Goal: Information Seeking & Learning: Learn about a topic

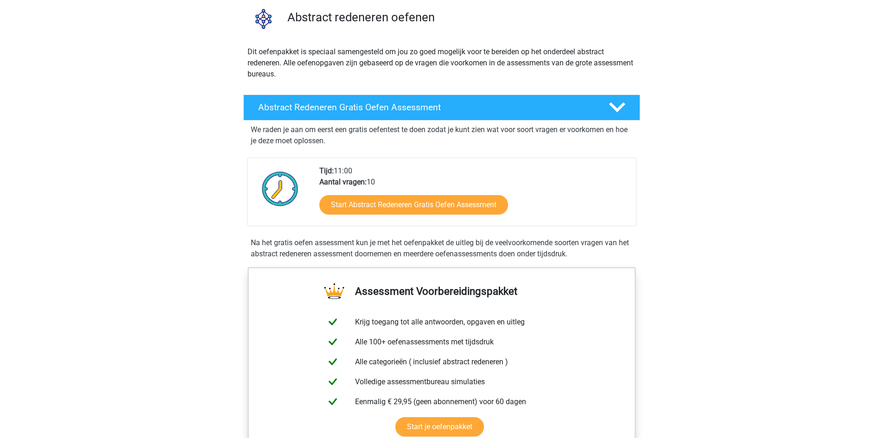
scroll to position [139, 0]
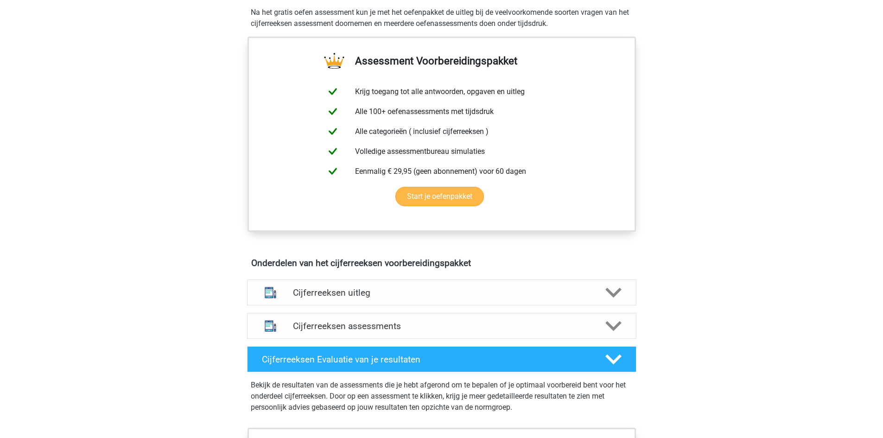
scroll to position [33, 0]
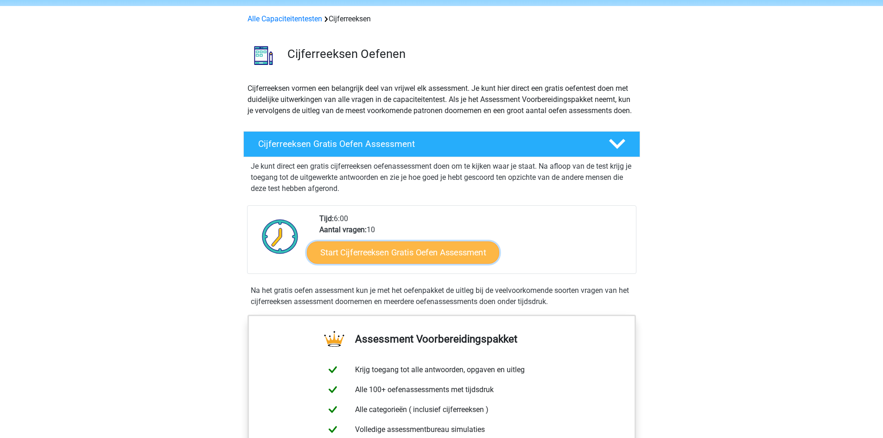
click at [402, 262] on link "Start Cijferreeksen Gratis Oefen Assessment" at bounding box center [403, 252] width 192 height 22
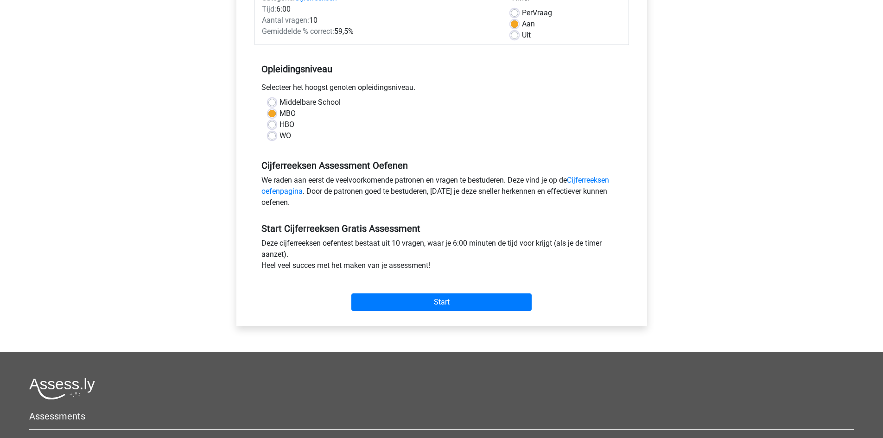
scroll to position [185, 0]
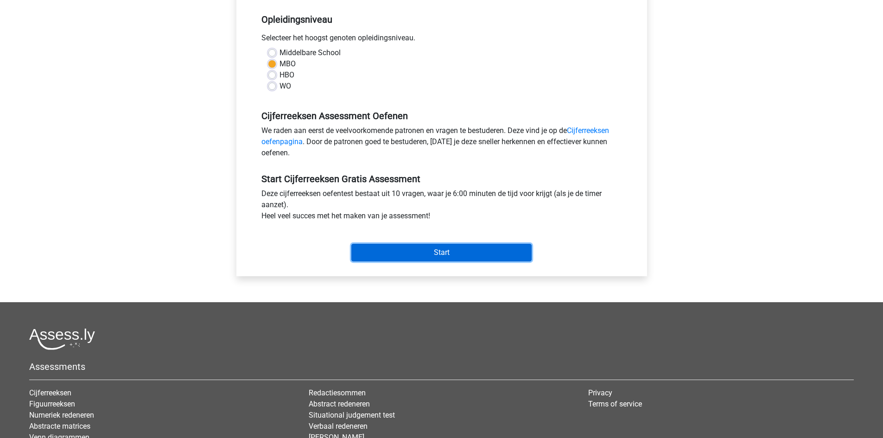
click at [466, 250] on input "Start" at bounding box center [441, 253] width 180 height 18
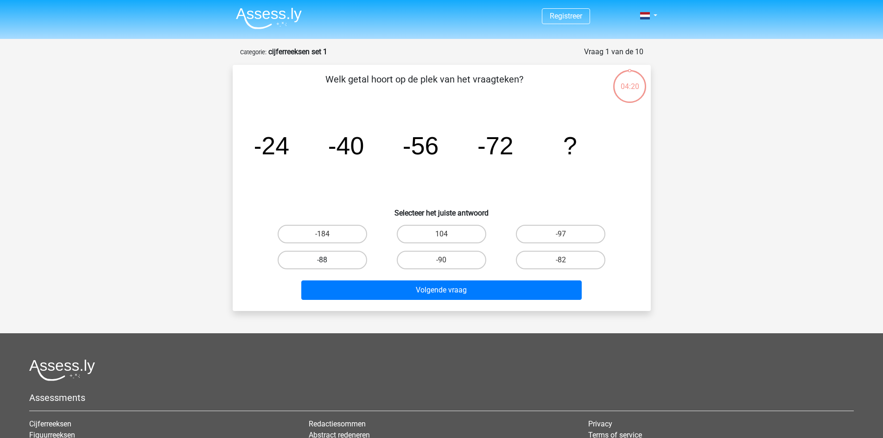
click at [341, 261] on label "-88" at bounding box center [322, 260] width 89 height 19
click at [328, 261] on input "-88" at bounding box center [325, 263] width 6 height 6
radio input "true"
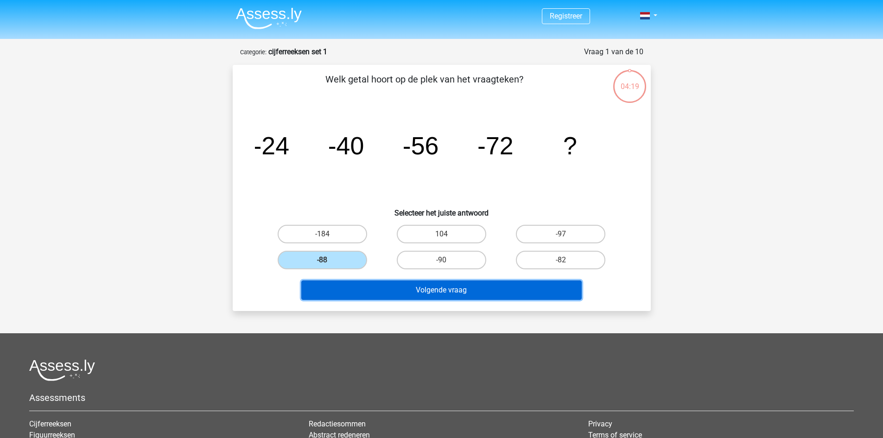
click at [416, 291] on button "Volgende vraag" at bounding box center [441, 289] width 280 height 19
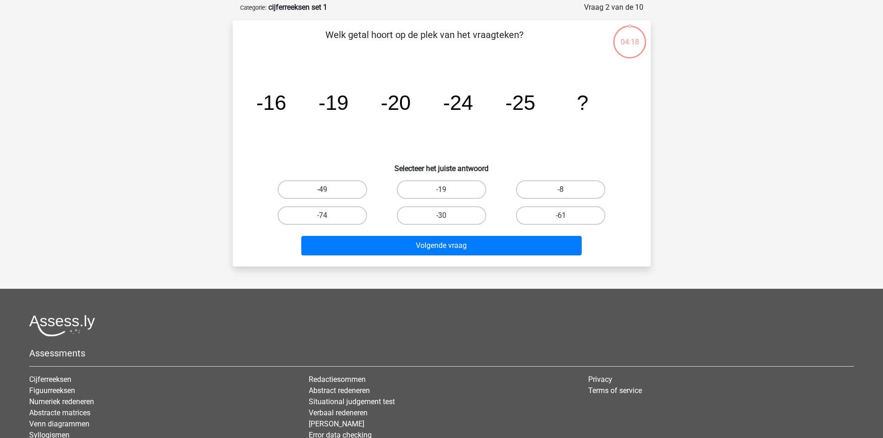
scroll to position [46, 0]
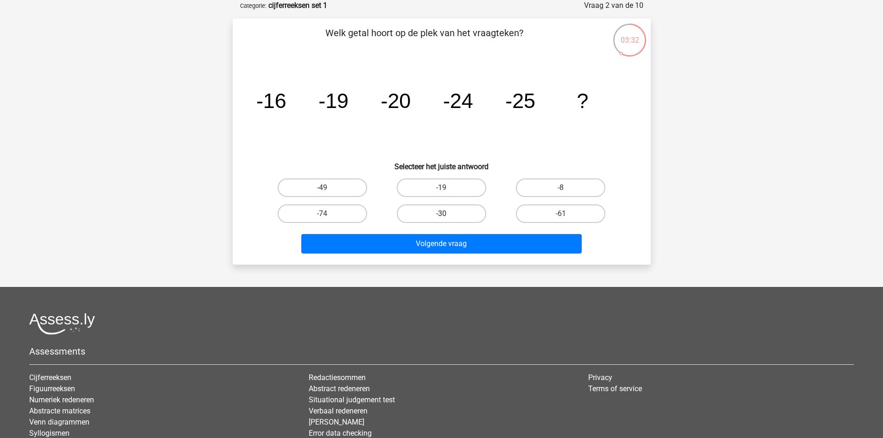
click at [453, 208] on label "-30" at bounding box center [441, 213] width 89 height 19
click at [447, 214] on input "-30" at bounding box center [444, 217] width 6 height 6
radio input "true"
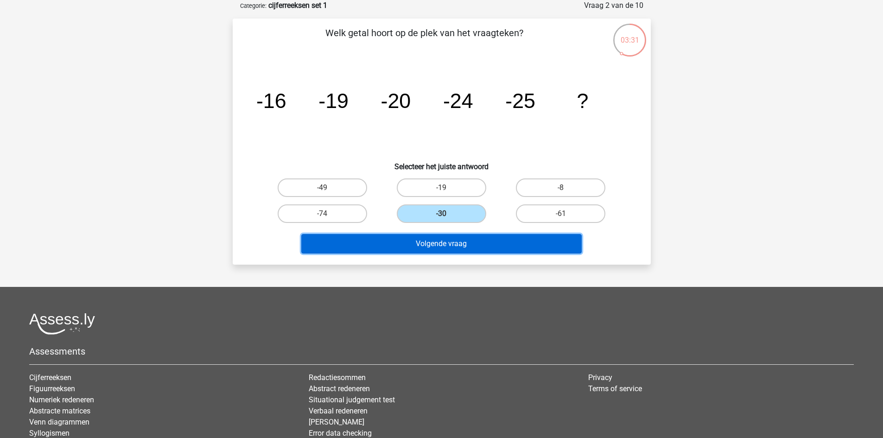
click at [462, 244] on button "Volgende vraag" at bounding box center [441, 243] width 280 height 19
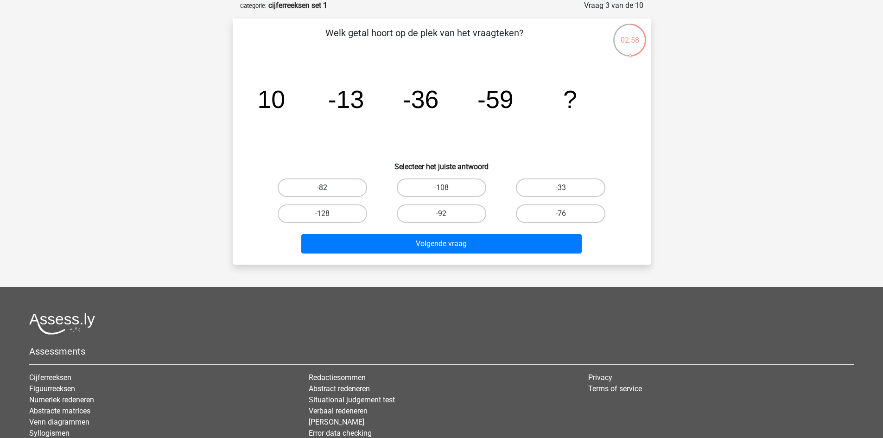
click at [342, 187] on label "-82" at bounding box center [322, 187] width 89 height 19
click at [328, 188] on input "-82" at bounding box center [325, 191] width 6 height 6
radio input "true"
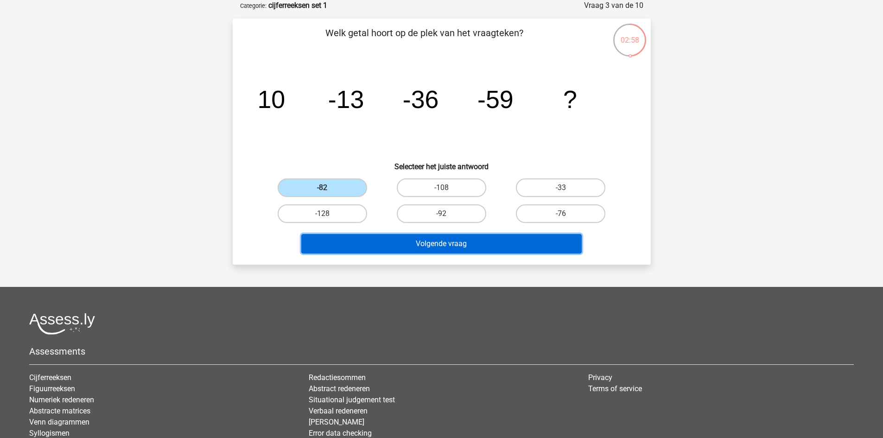
click at [391, 242] on button "Volgende vraag" at bounding box center [441, 243] width 280 height 19
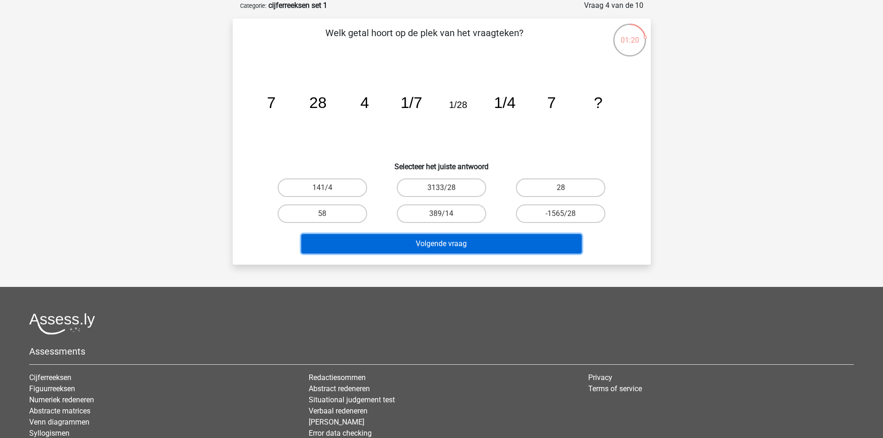
click at [428, 244] on button "Volgende vraag" at bounding box center [441, 243] width 280 height 19
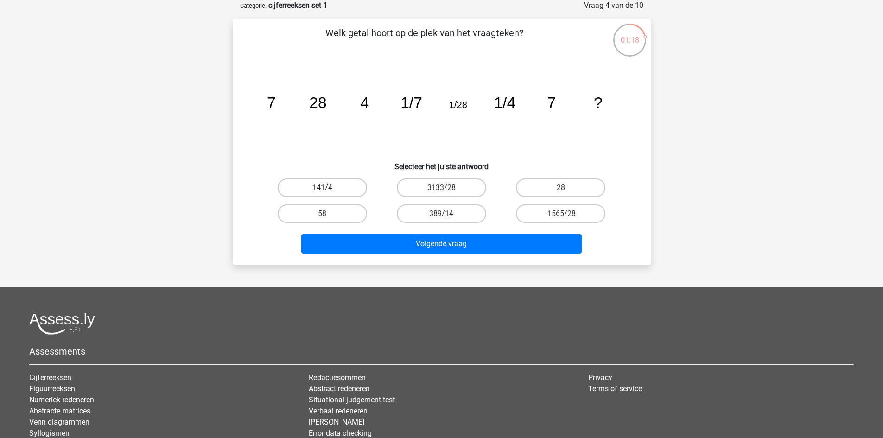
click at [346, 187] on label "141/4" at bounding box center [322, 187] width 89 height 19
click at [328, 188] on input "141/4" at bounding box center [325, 191] width 6 height 6
radio input "true"
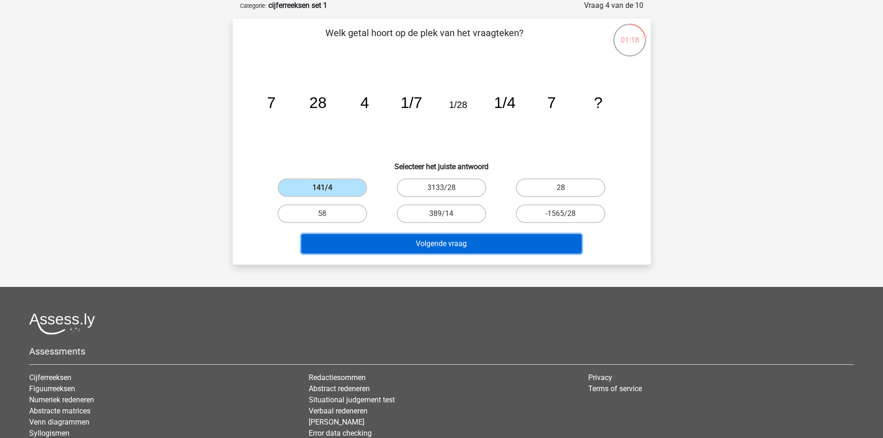
click at [390, 245] on button "Volgende vraag" at bounding box center [441, 243] width 280 height 19
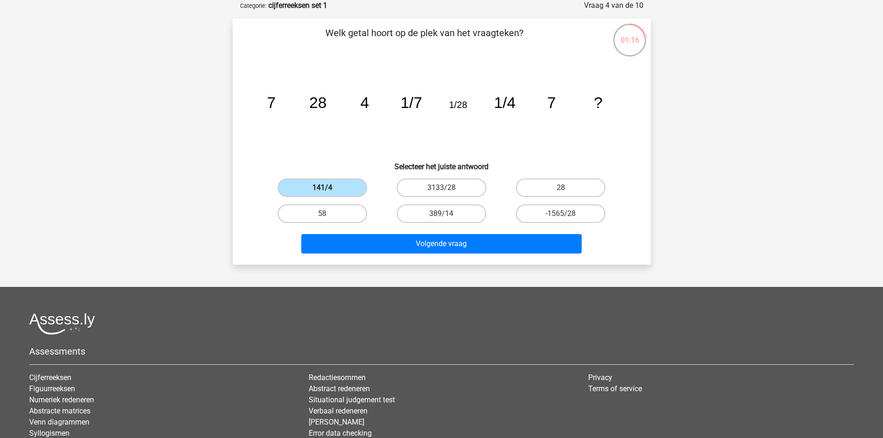
click at [337, 187] on label "141/4" at bounding box center [322, 187] width 89 height 19
click at [328, 188] on input "141/4" at bounding box center [325, 191] width 6 height 6
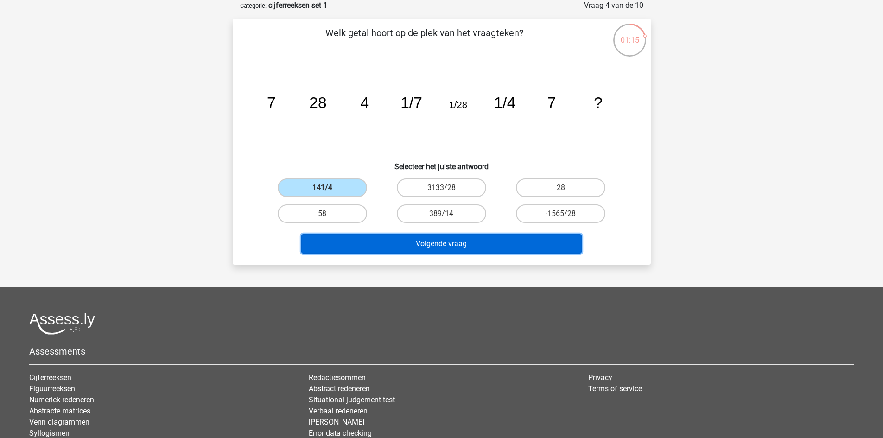
click at [382, 243] on button "Volgende vraag" at bounding box center [441, 243] width 280 height 19
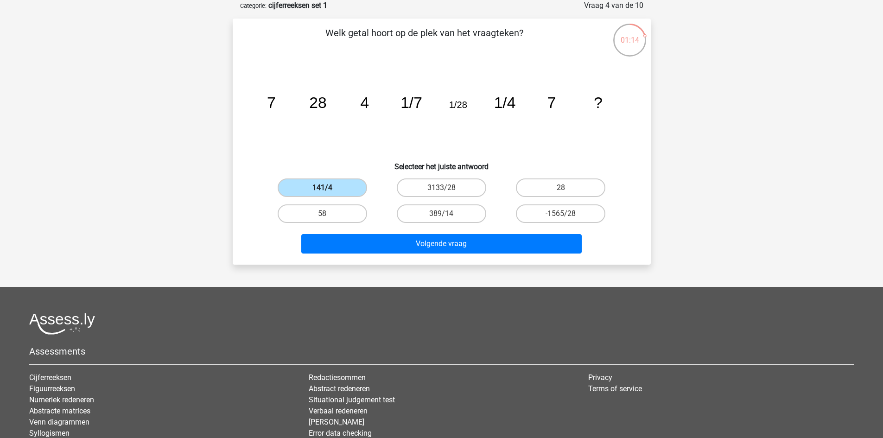
click at [338, 191] on label "141/4" at bounding box center [322, 187] width 89 height 19
click at [328, 191] on input "141/4" at bounding box center [325, 191] width 6 height 6
click at [339, 187] on label "141/4" at bounding box center [322, 187] width 89 height 19
click at [328, 188] on input "141/4" at bounding box center [325, 191] width 6 height 6
click at [326, 188] on input "141/4" at bounding box center [325, 191] width 6 height 6
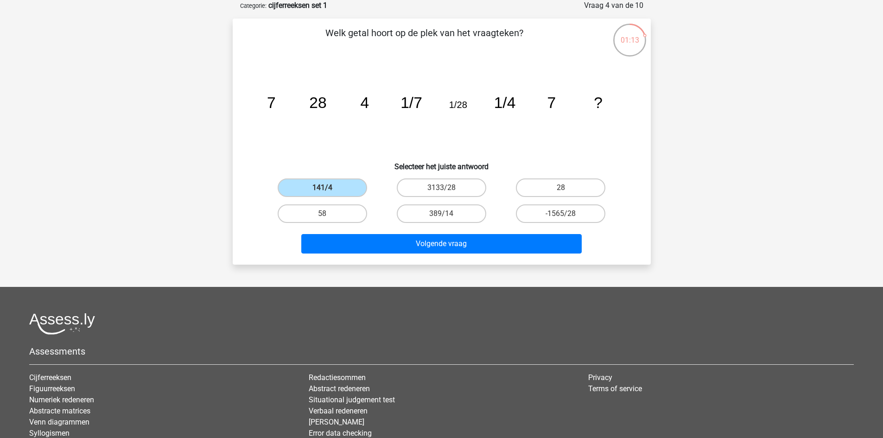
click at [325, 216] on input "58" at bounding box center [325, 217] width 6 height 6
radio input "true"
click at [327, 190] on input "141/4" at bounding box center [325, 191] width 6 height 6
radio input "true"
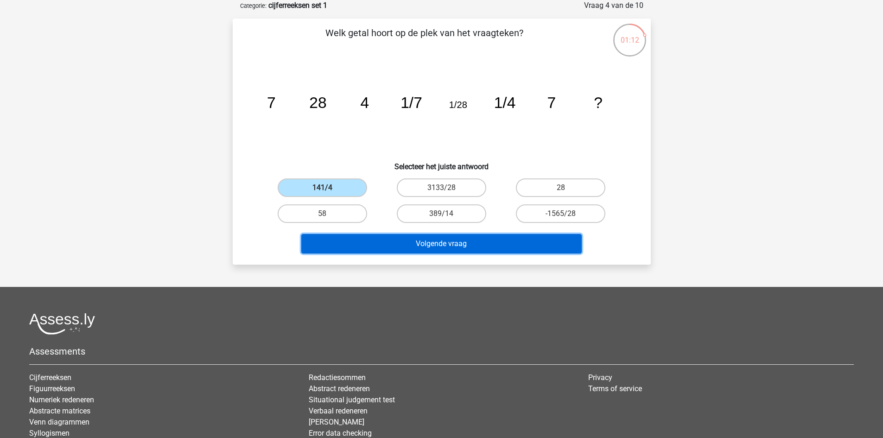
click at [424, 240] on button "Volgende vraag" at bounding box center [441, 243] width 280 height 19
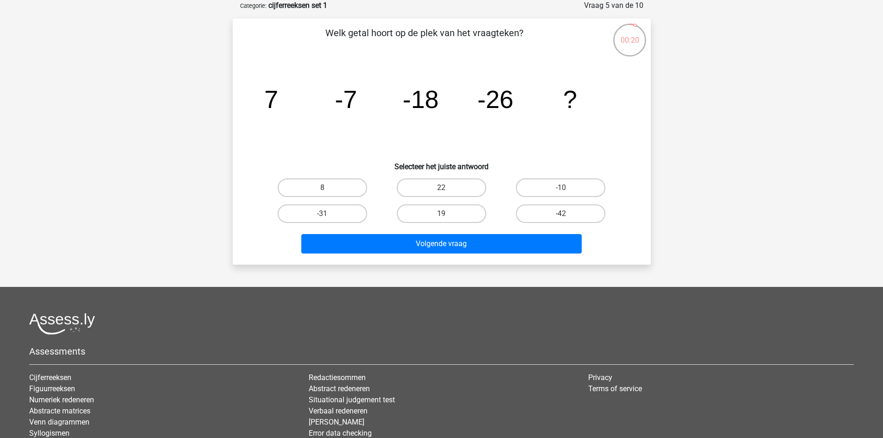
click at [327, 218] on input "-31" at bounding box center [325, 217] width 6 height 6
radio input "true"
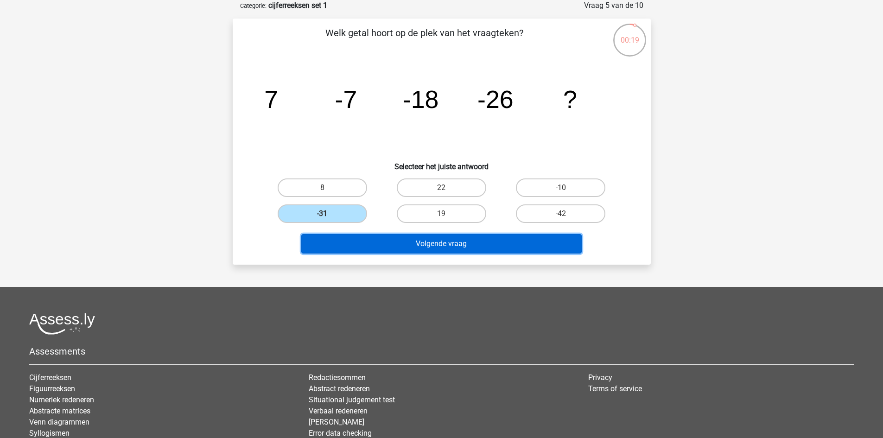
click at [414, 246] on button "Volgende vraag" at bounding box center [441, 243] width 280 height 19
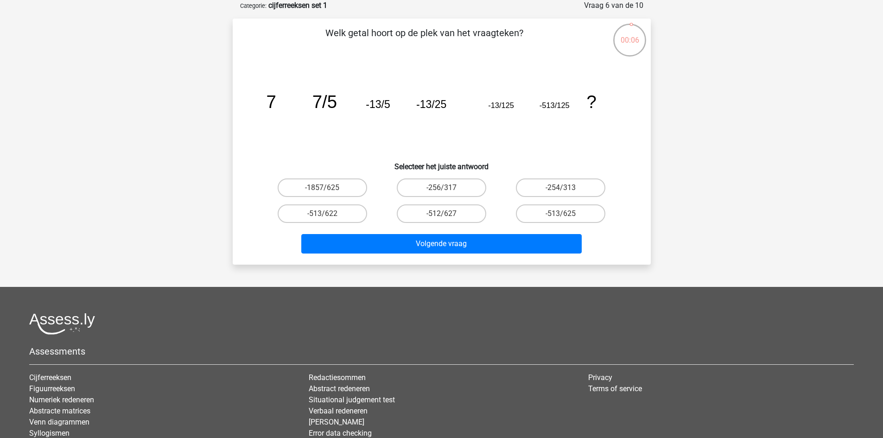
click at [328, 189] on input "-1857/625" at bounding box center [325, 191] width 6 height 6
radio input "true"
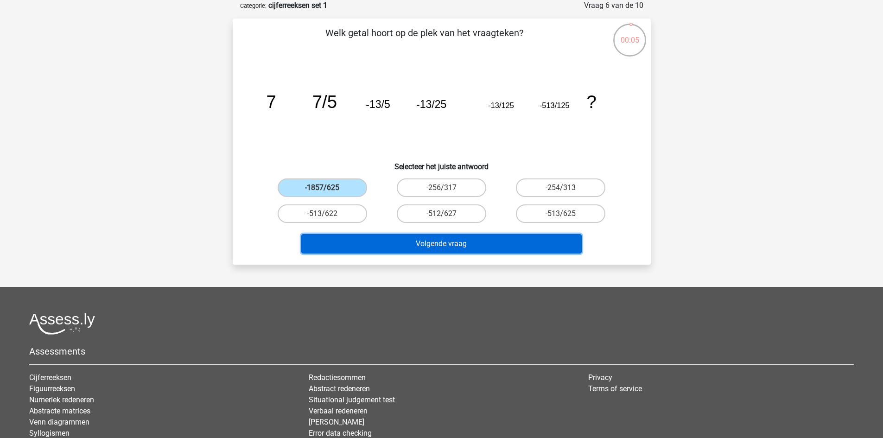
click at [356, 247] on button "Volgende vraag" at bounding box center [441, 243] width 280 height 19
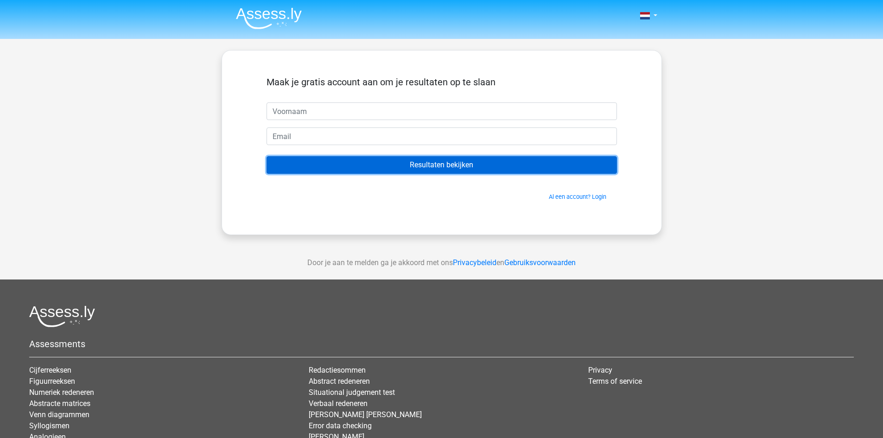
click at [484, 164] on input "Resultaten bekijken" at bounding box center [441, 165] width 350 height 18
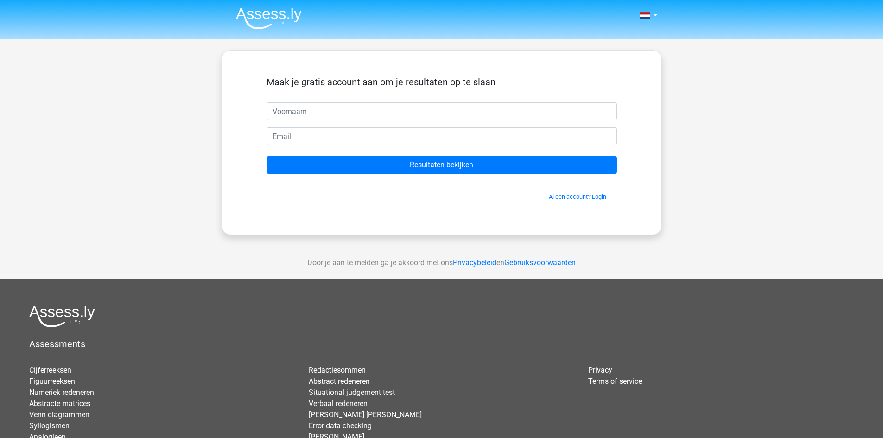
click at [448, 102] on div "Maak je gratis account aan om je resultaten op te slaan" at bounding box center [441, 89] width 350 height 26
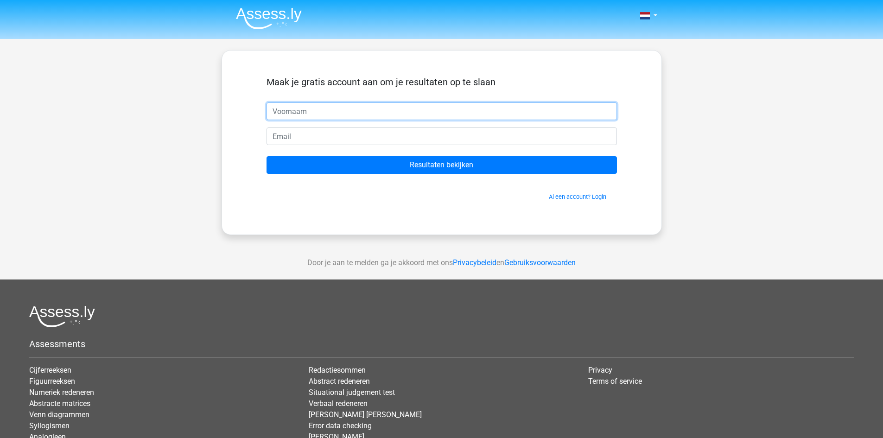
click at [448, 116] on input "text" at bounding box center [441, 111] width 350 height 18
type input "rub"
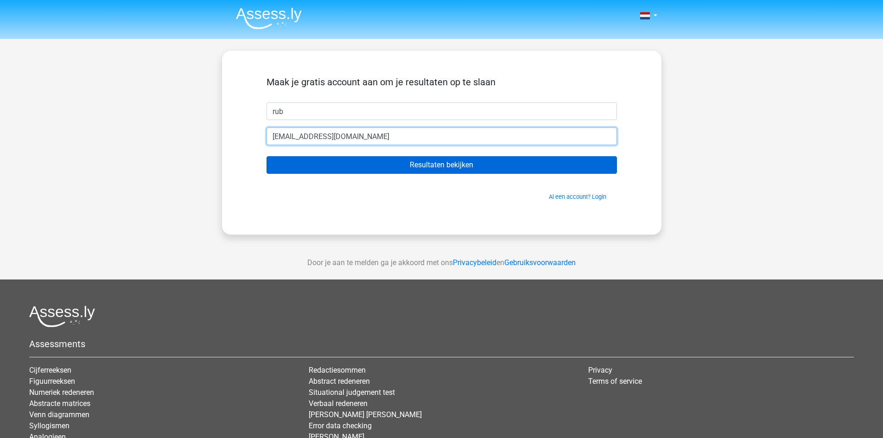
type input "[EMAIL_ADDRESS][DOMAIN_NAME]"
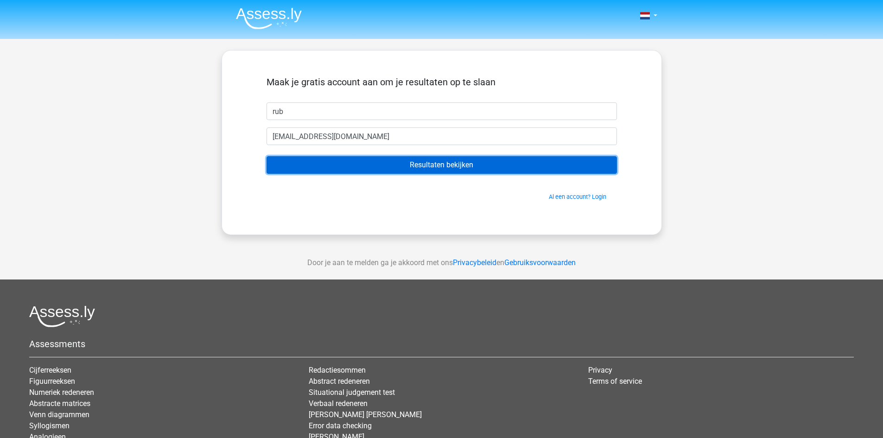
click at [452, 167] on input "Resultaten bekijken" at bounding box center [441, 165] width 350 height 18
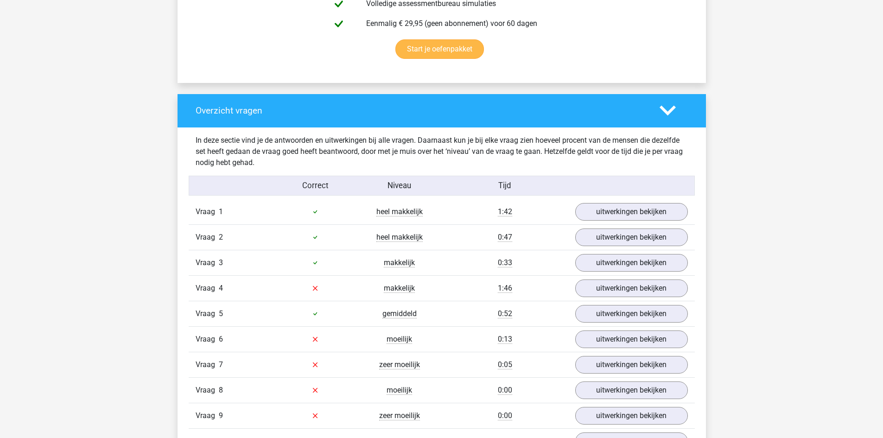
scroll to position [649, 0]
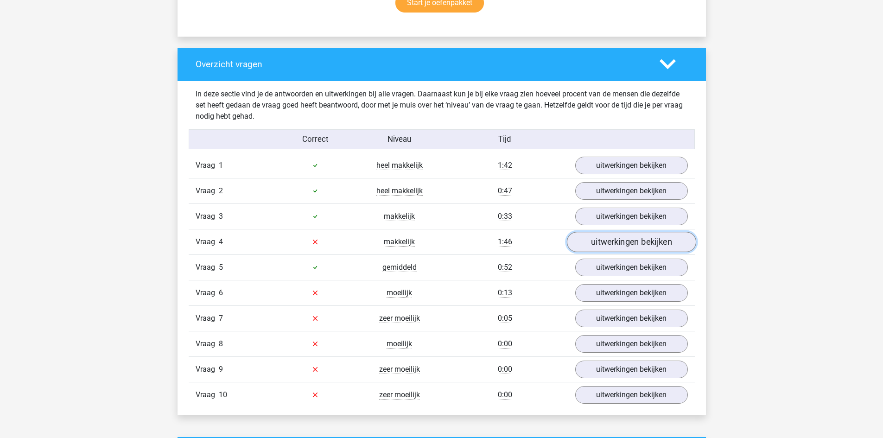
click at [624, 241] on link "uitwerkingen bekijken" at bounding box center [630, 242] width 129 height 20
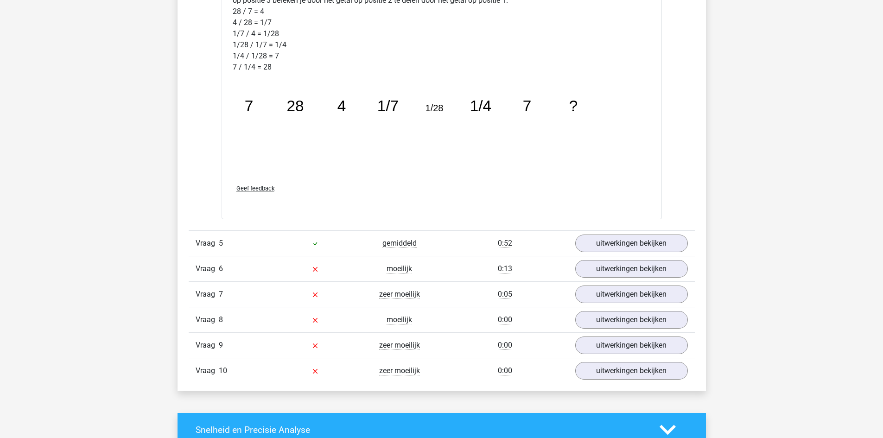
scroll to position [1159, 0]
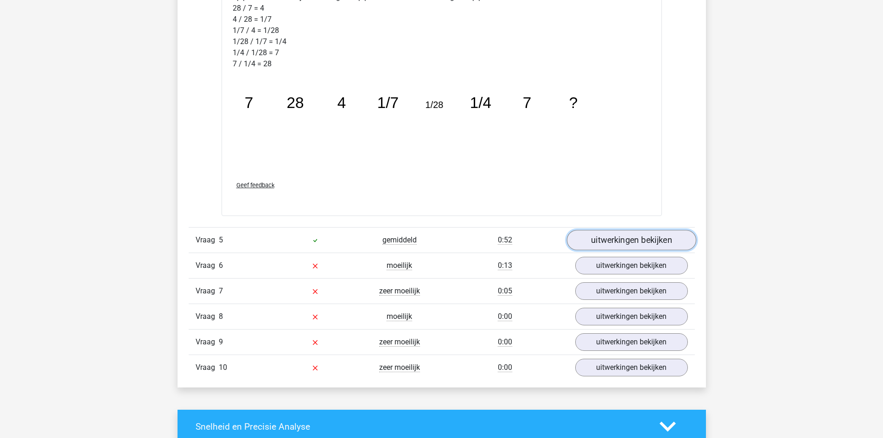
click at [626, 235] on link "uitwerkingen bekijken" at bounding box center [630, 240] width 129 height 20
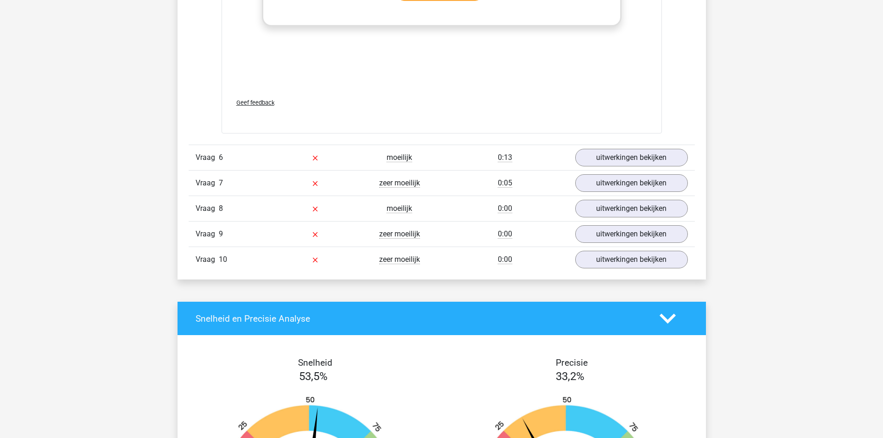
scroll to position [1854, 0]
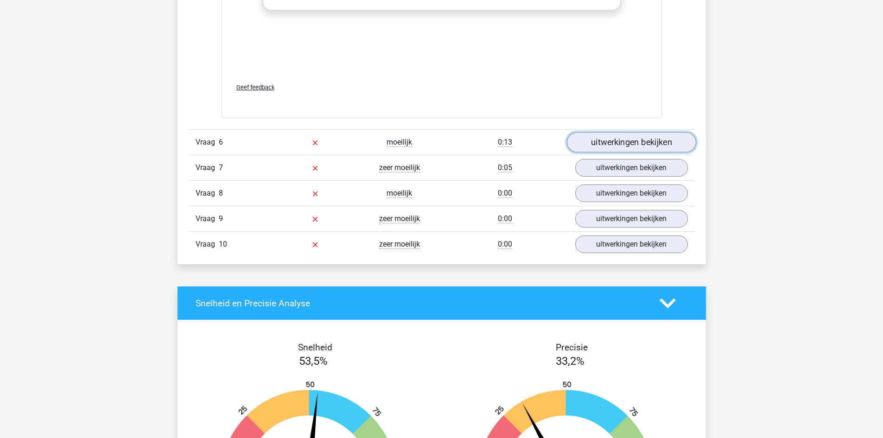
click at [618, 138] on link "uitwerkingen bekijken" at bounding box center [630, 142] width 129 height 20
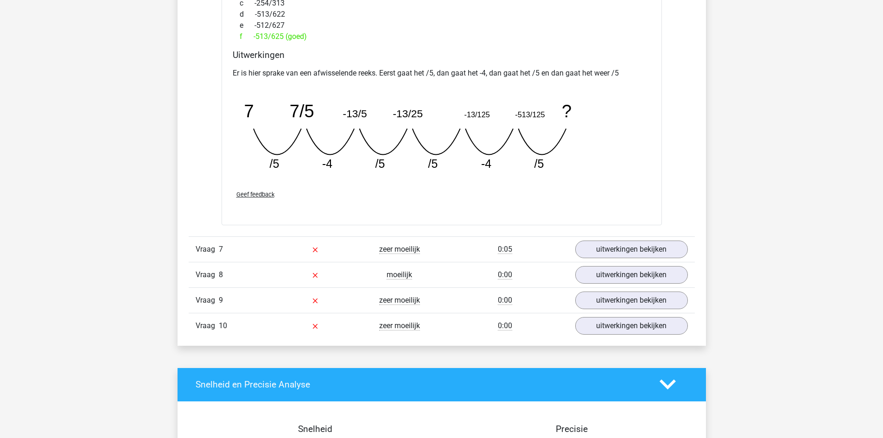
scroll to position [2225, 0]
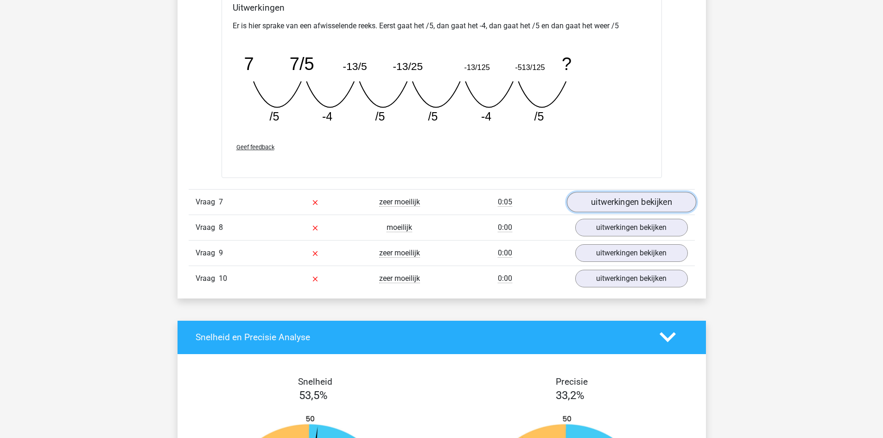
click at [614, 202] on link "uitwerkingen bekijken" at bounding box center [630, 202] width 129 height 20
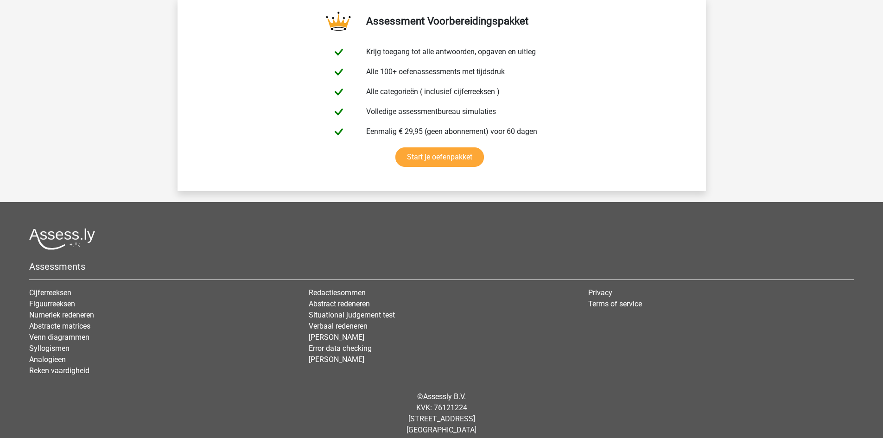
scroll to position [3637, 0]
